Goal: Complete application form

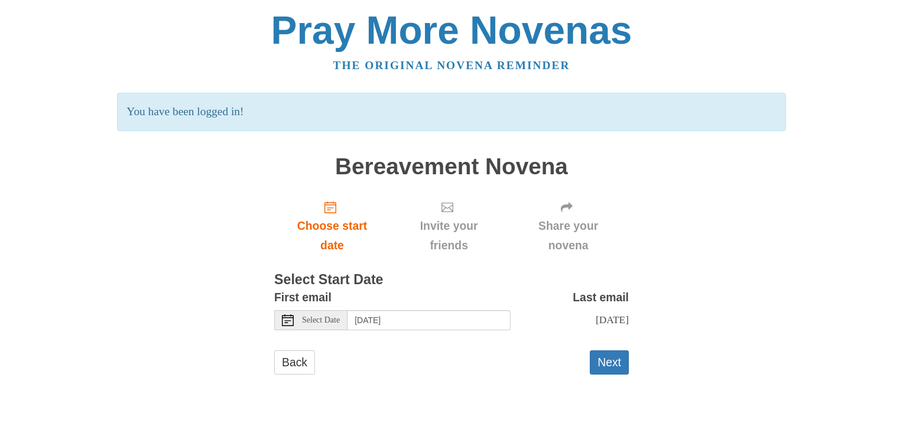
click at [333, 321] on span "Select Date" at bounding box center [321, 320] width 38 height 8
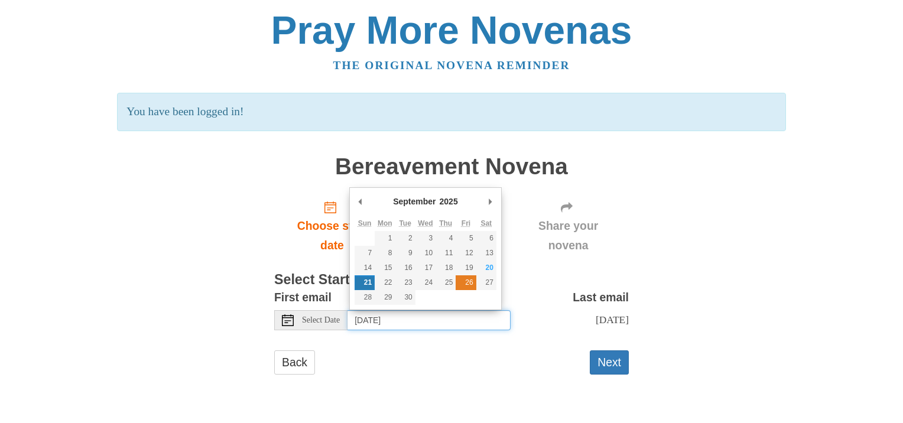
type input "Friday, September 26th"
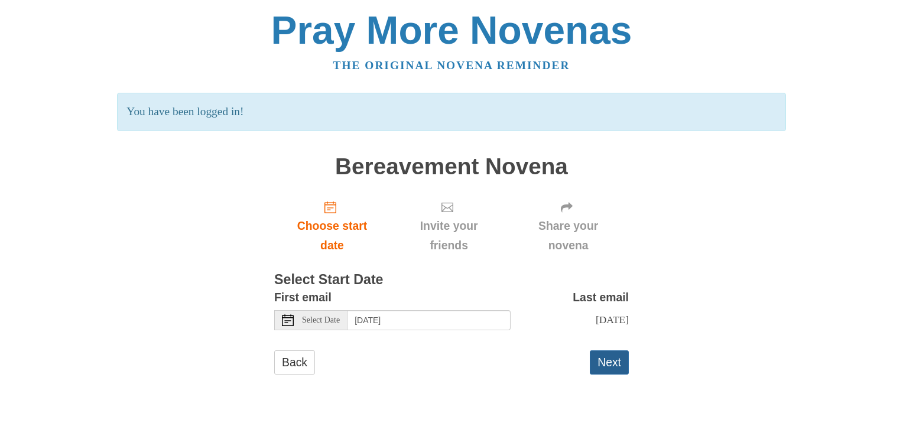
click at [605, 359] on button "Next" at bounding box center [609, 363] width 39 height 24
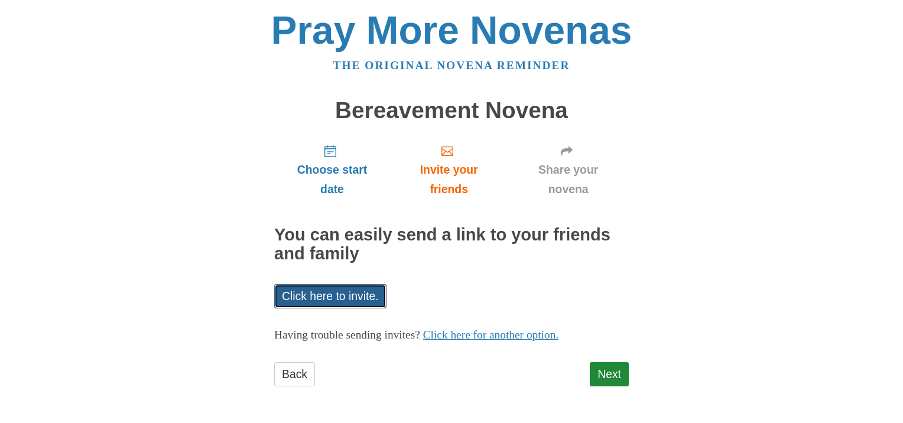
click at [350, 292] on link "Click here to invite." at bounding box center [330, 296] width 112 height 24
